Goal: Task Accomplishment & Management: Use online tool/utility

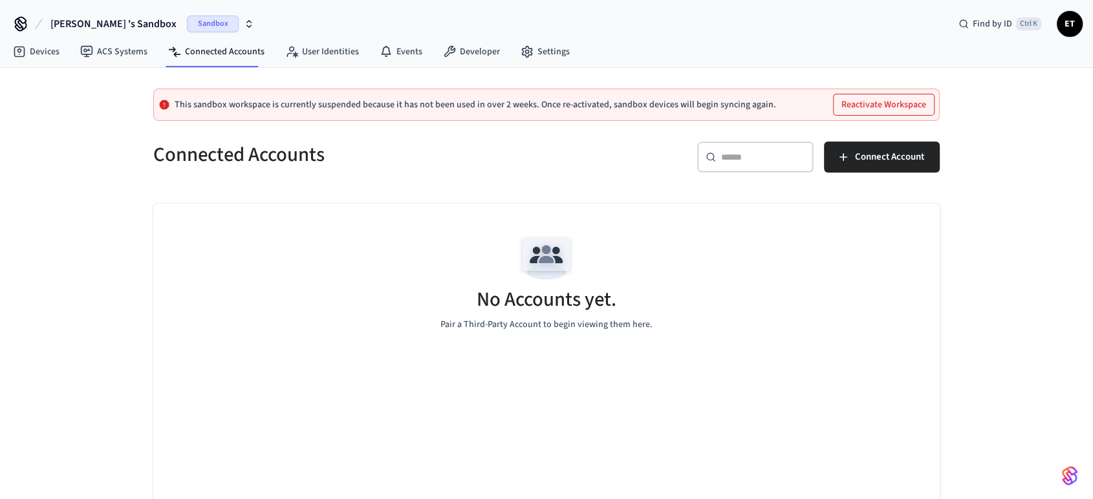
click at [113, 21] on span "[PERSON_NAME] 's Sandbox" at bounding box center [113, 24] width 126 height 16
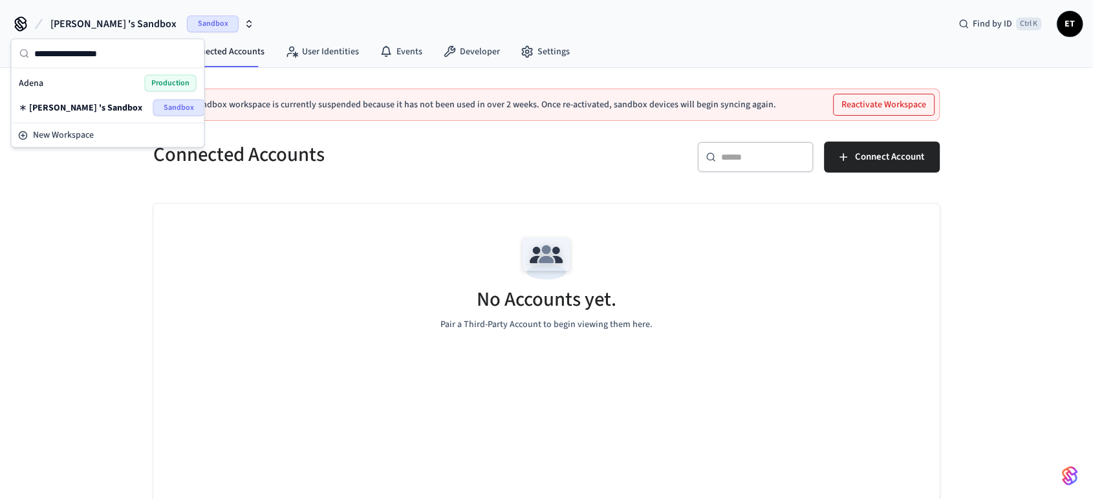
click at [125, 82] on div "Adena Production" at bounding box center [107, 83] width 177 height 17
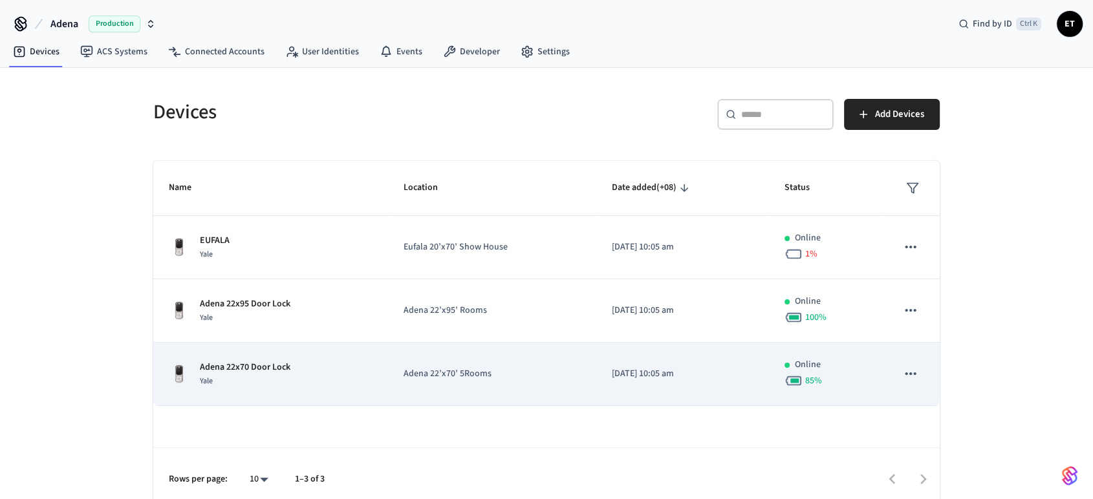
click at [631, 367] on p "[DATE] 10:05 am" at bounding box center [682, 374] width 142 height 14
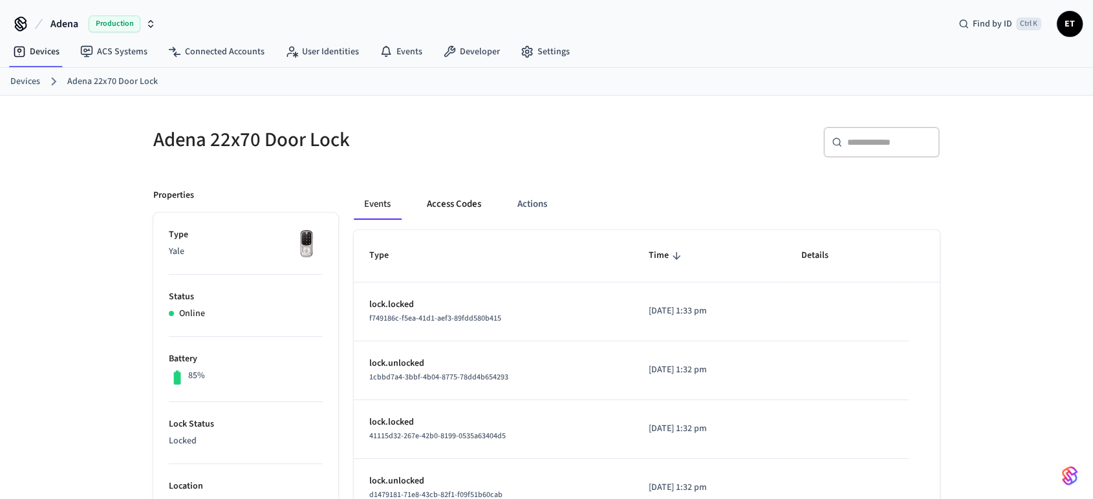
click at [464, 204] on button "Access Codes" at bounding box center [454, 204] width 75 height 31
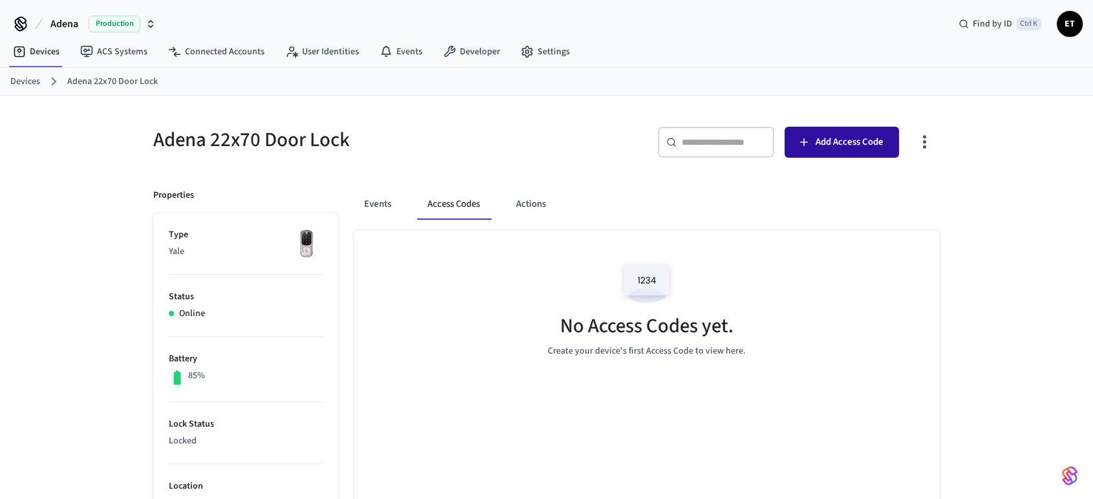
click at [818, 147] on span "Add Access Code" at bounding box center [850, 142] width 68 height 17
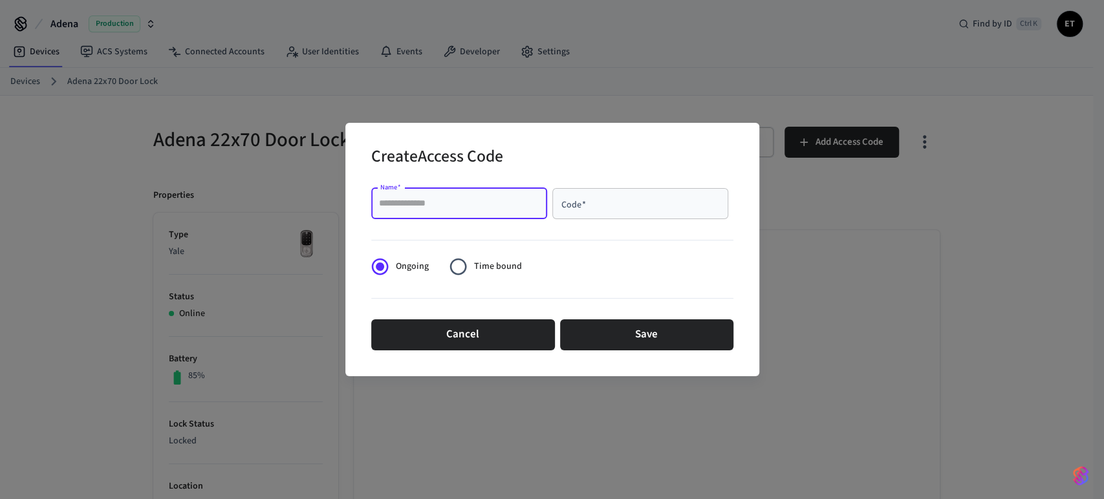
click at [426, 201] on input "Name   *" at bounding box center [459, 203] width 160 height 13
type input "**********"
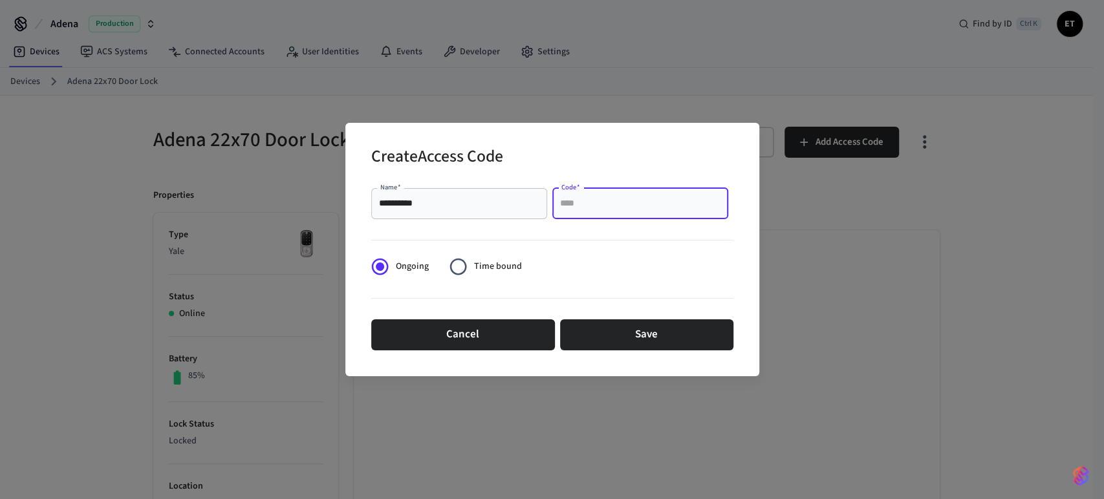
click at [610, 206] on input "Code   *" at bounding box center [640, 203] width 160 height 13
type input "****"
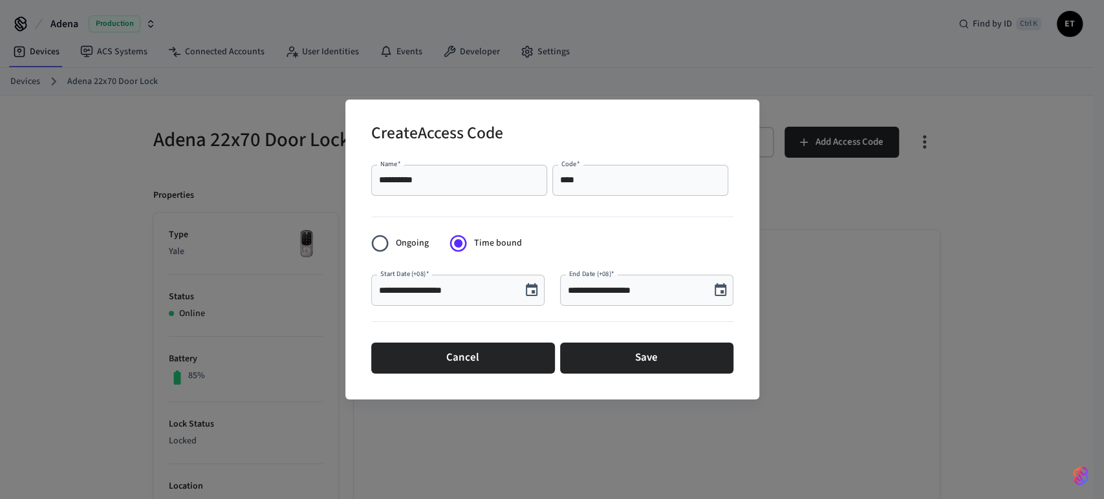
click at [717, 294] on icon "Choose date, selected date is Aug 28, 2025" at bounding box center [721, 291] width 16 height 16
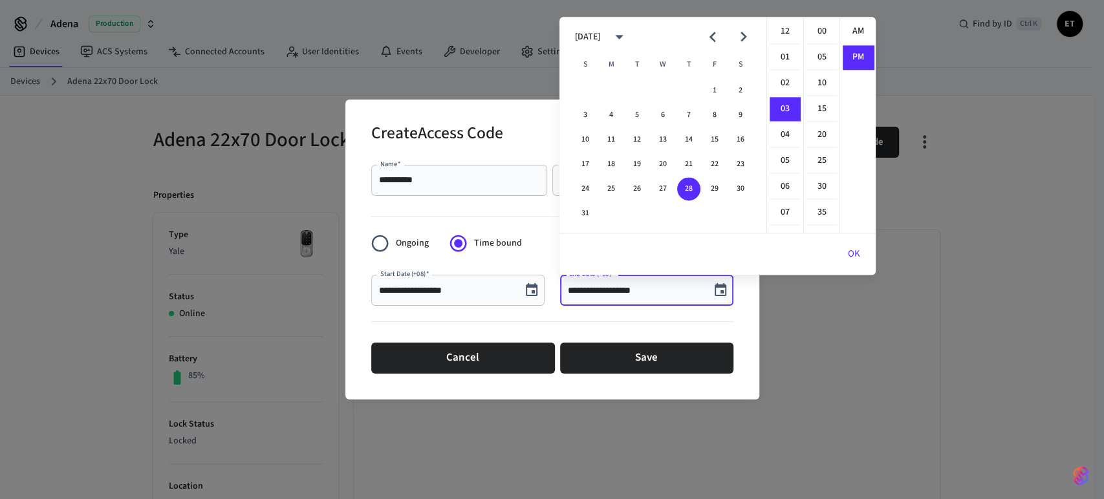
scroll to position [23, 0]
click at [785, 111] on li "06" at bounding box center [785, 109] width 31 height 25
click at [814, 34] on li "00" at bounding box center [822, 31] width 31 height 25
type input "**********"
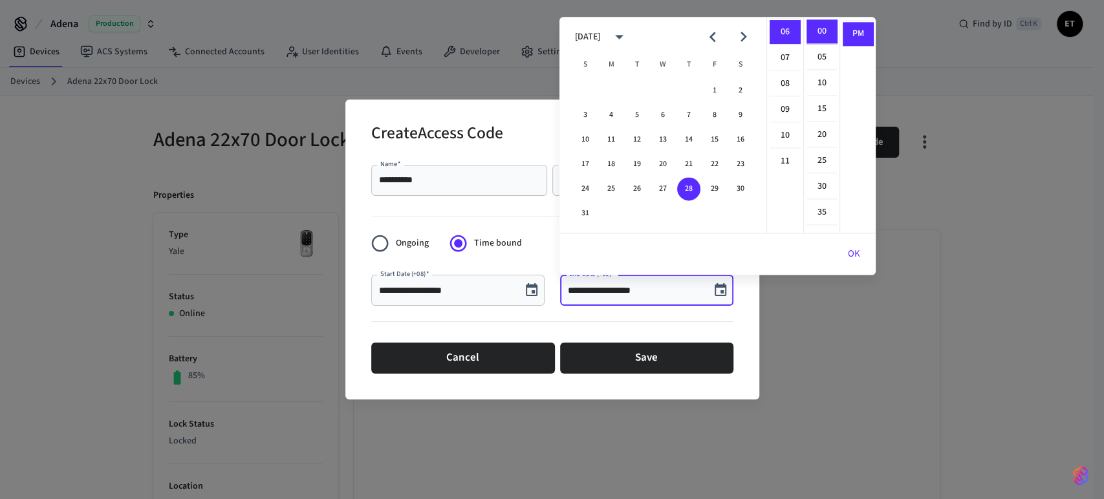
click at [859, 257] on button "OK" at bounding box center [854, 254] width 43 height 31
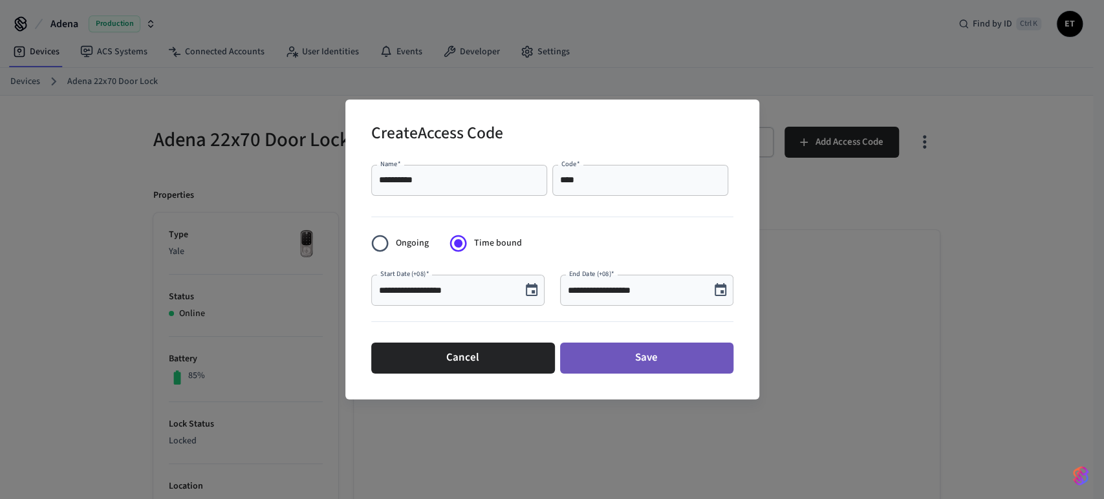
click at [638, 359] on button "Save" at bounding box center [646, 358] width 173 height 31
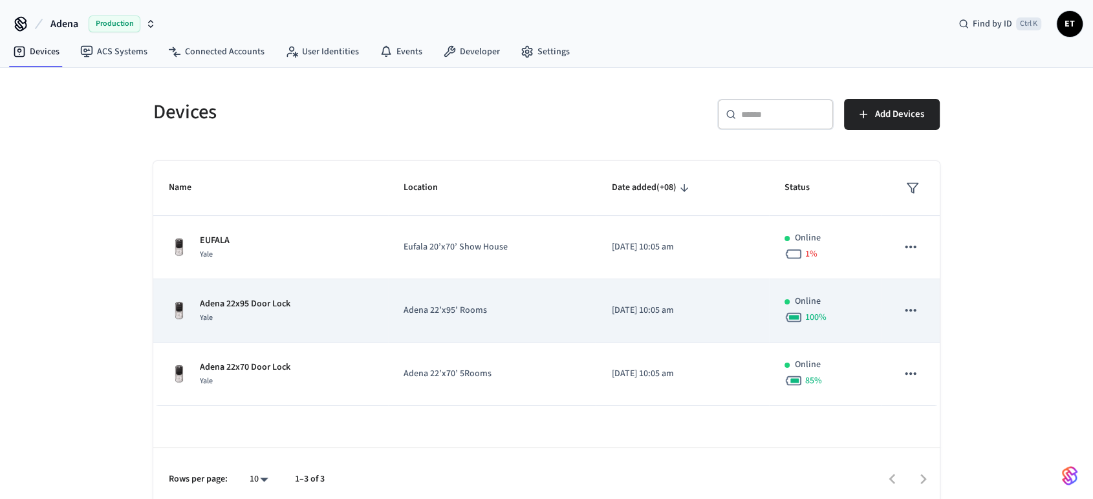
click at [545, 307] on p "Adena 22’x95’ Rooms" at bounding box center [492, 311] width 177 height 14
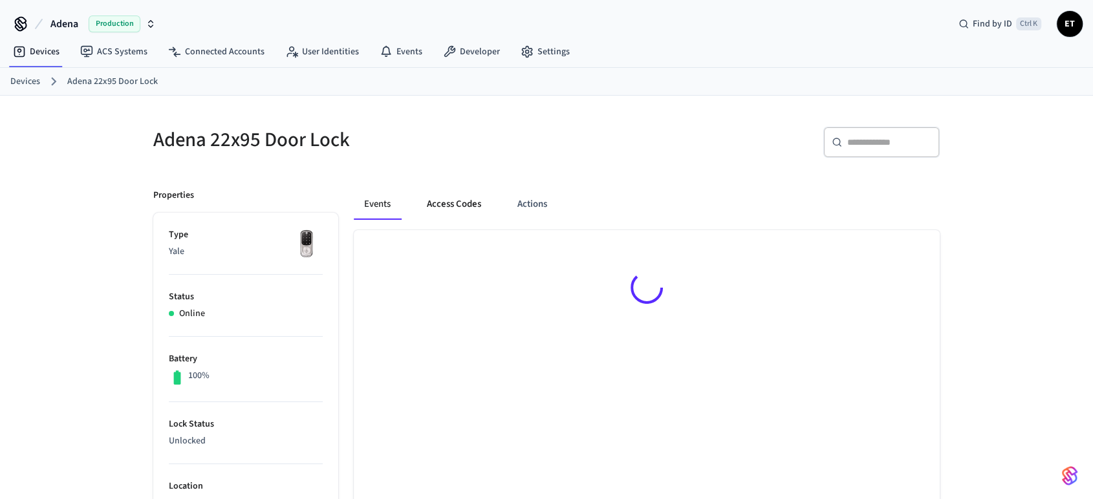
click at [455, 209] on button "Access Codes" at bounding box center [454, 204] width 75 height 31
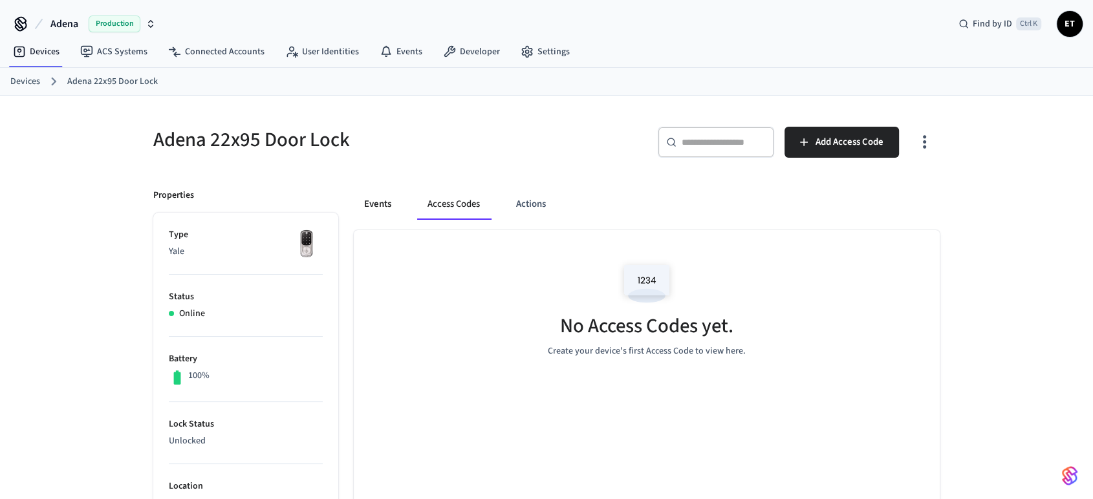
click at [366, 208] on button "Events" at bounding box center [378, 204] width 48 height 31
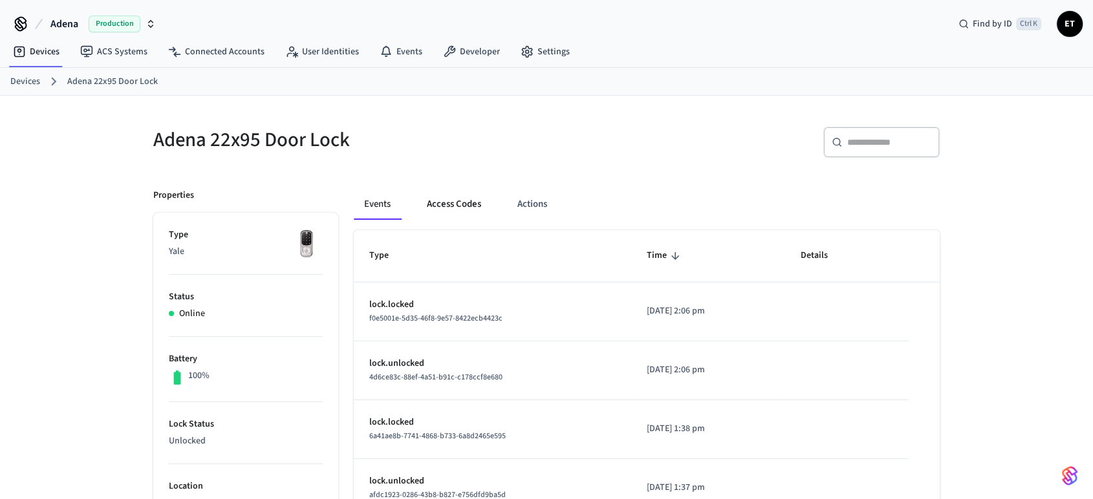
click at [483, 206] on button "Access Codes" at bounding box center [454, 204] width 75 height 31
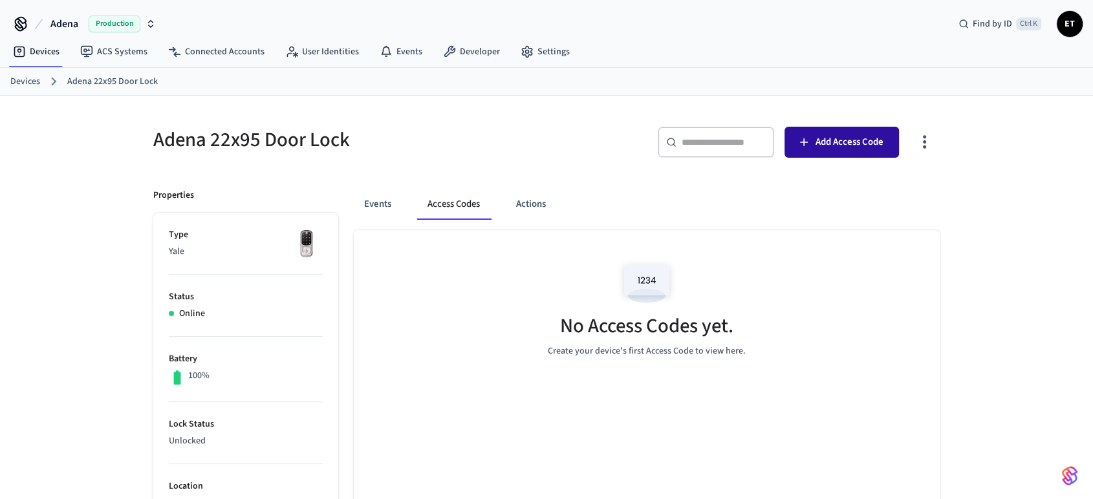
click at [838, 145] on span "Add Access Code" at bounding box center [850, 142] width 68 height 17
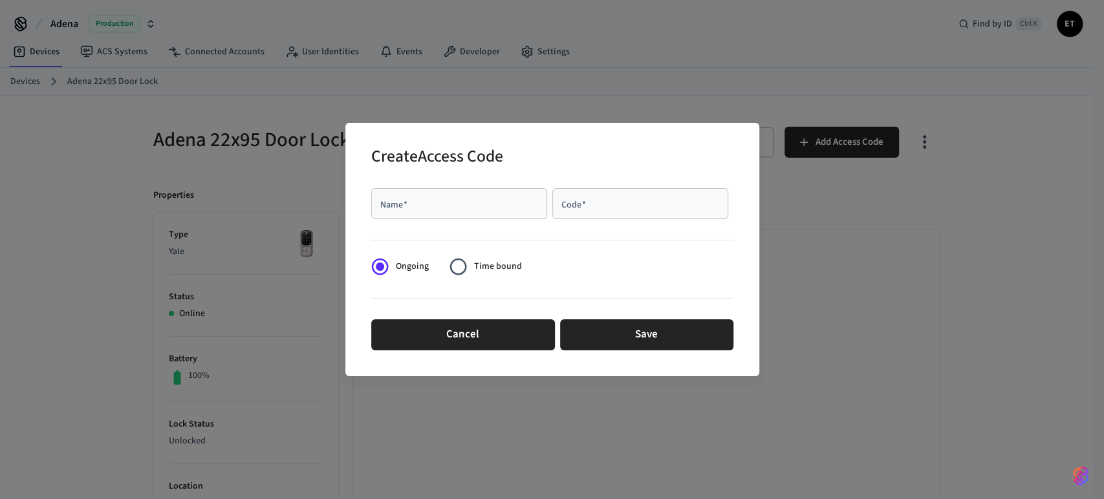
click at [458, 186] on div "Name   * Name   * Code   * Code   *" at bounding box center [552, 203] width 362 height 41
click at [448, 202] on input "Name   *" at bounding box center [459, 203] width 160 height 13
type input "**********"
click at [590, 199] on input "Code   *" at bounding box center [640, 203] width 160 height 13
type input "*"
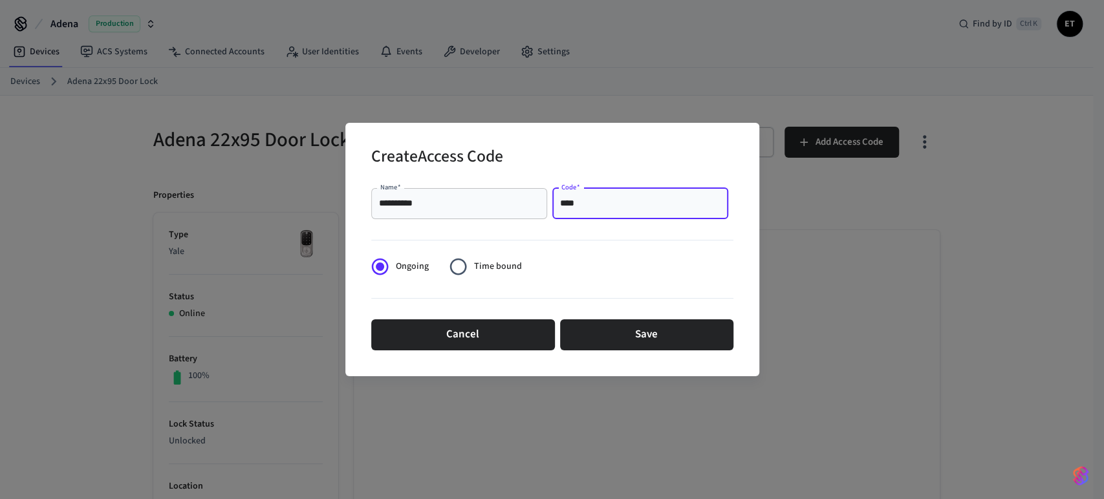
type input "****"
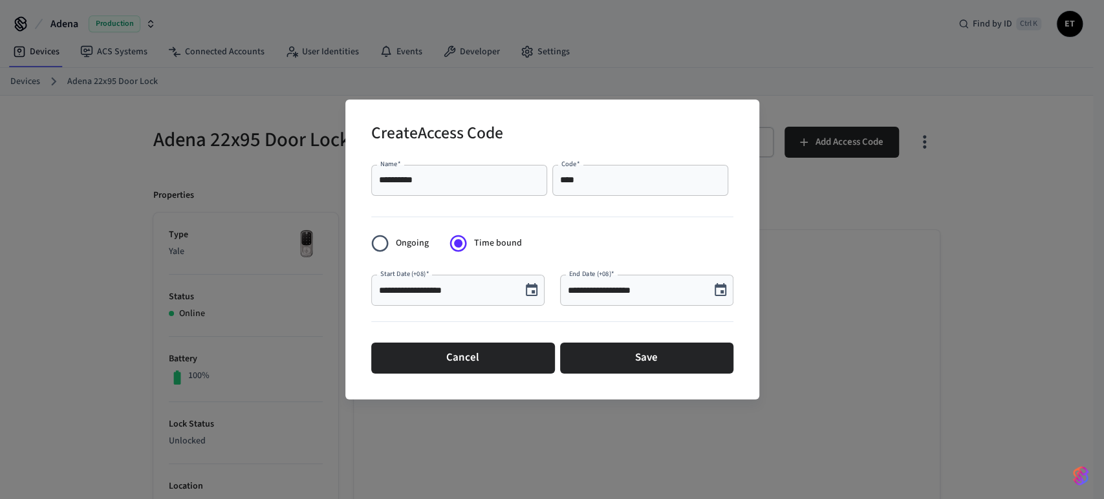
click at [726, 289] on icon "Choose date, selected date is Aug 28, 2025" at bounding box center [721, 291] width 16 height 16
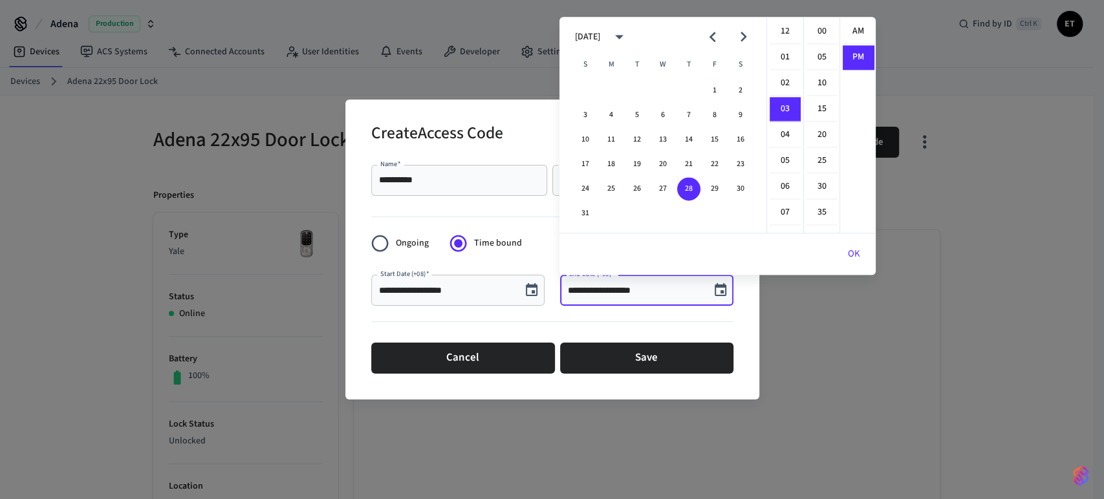
scroll to position [23, 0]
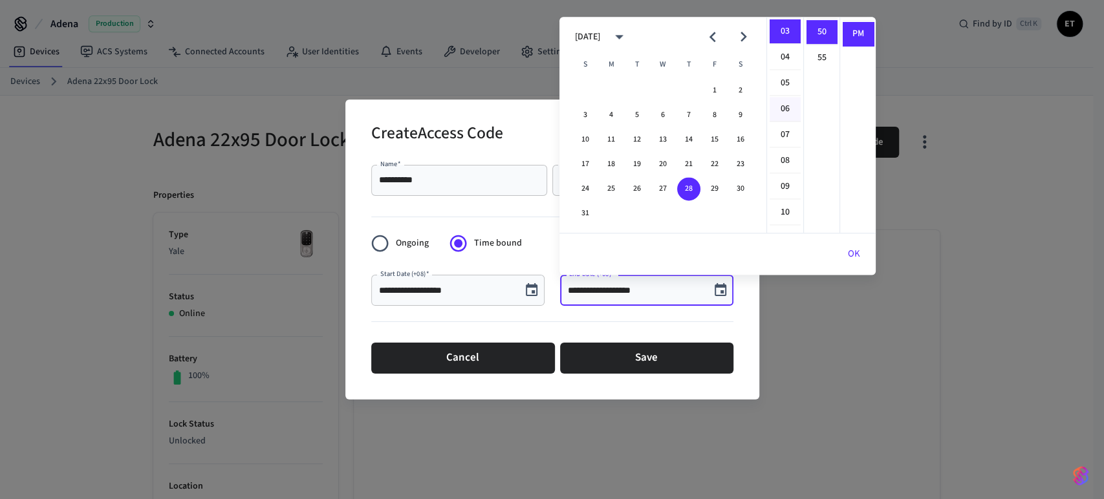
click at [789, 99] on li "06" at bounding box center [785, 109] width 31 height 25
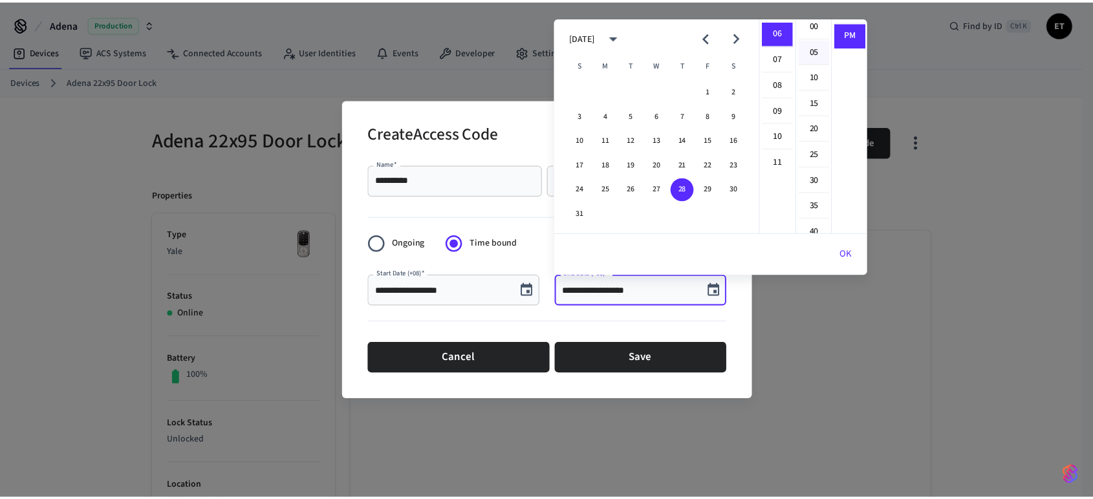
scroll to position [0, 0]
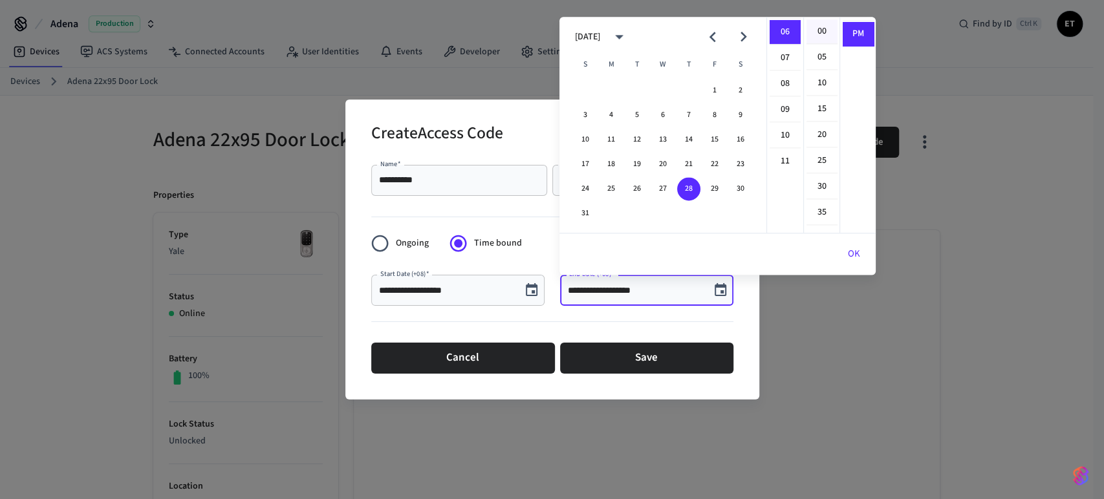
click at [820, 36] on li "00" at bounding box center [822, 31] width 31 height 25
type input "**********"
click at [852, 257] on button "OK" at bounding box center [854, 254] width 43 height 31
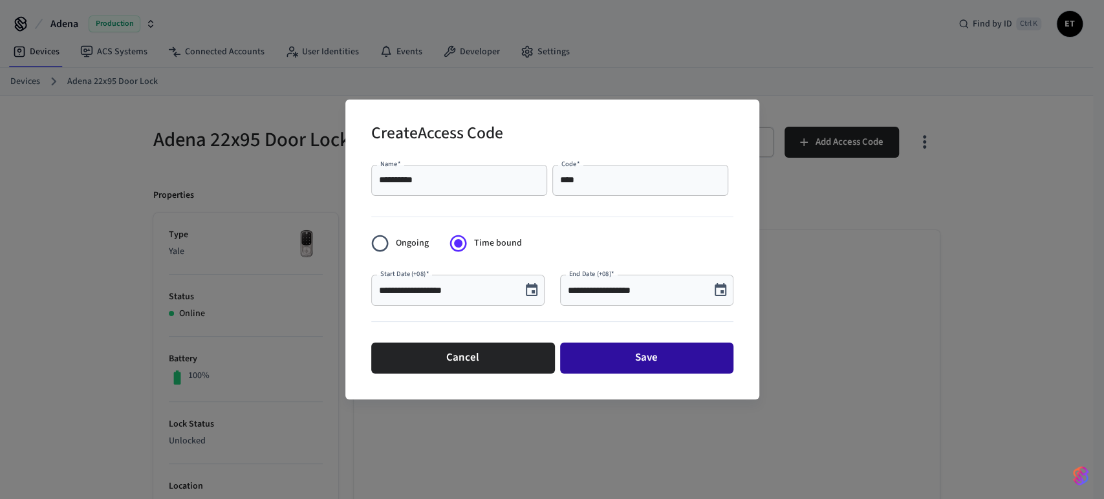
click at [617, 356] on button "Save" at bounding box center [646, 358] width 173 height 31
